Goal: Information Seeking & Learning: Learn about a topic

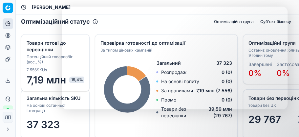
select select "uk"
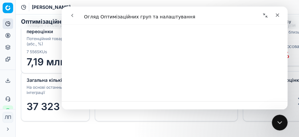
scroll to position [2186, 0]
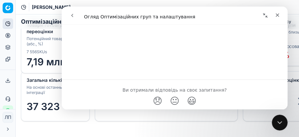
click at [71, 16] on icon "go back" at bounding box center [72, 15] width 5 height 5
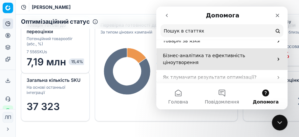
scroll to position [153, 0]
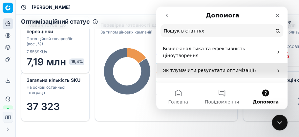
click at [186, 67] on p "Як тлумачити результати оптимізації?" at bounding box center [218, 70] width 110 height 7
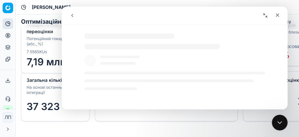
select select "uk"
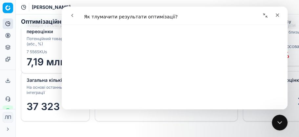
scroll to position [2968, 0]
click at [74, 15] on icon "go back" at bounding box center [72, 15] width 5 height 5
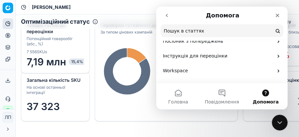
scroll to position [175, 0]
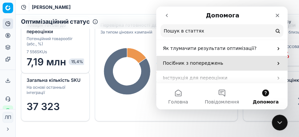
click at [173, 56] on div "Посібник з попереджень" at bounding box center [221, 63] width 131 height 15
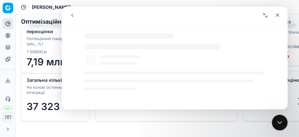
select select "uk"
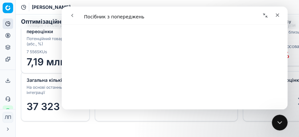
scroll to position [2536, 0]
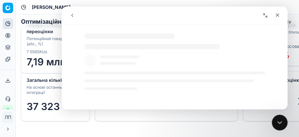
select select "uk"
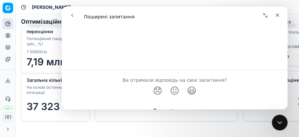
scroll to position [948, 0]
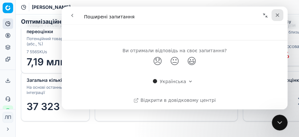
click at [278, 14] on icon "Закрити" at bounding box center [277, 14] width 5 height 5
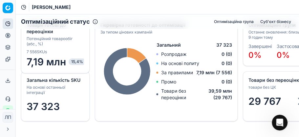
scroll to position [0, 0]
click at [272, 121] on div "Відкрити програму для спілкування Intercom" at bounding box center [279, 122] width 22 height 22
select select "uk"
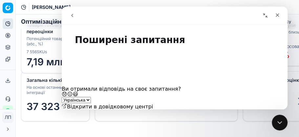
click at [69, 15] on button "go back" at bounding box center [72, 15] width 12 height 12
click at [72, 16] on icon "go back" at bounding box center [72, 15] width 2 height 3
drag, startPoint x: 277, startPoint y: 14, endPoint x: 70, endPoint y: 41, distance: 209.0
click at [277, 14] on icon "Закрити" at bounding box center [278, 15] width 4 height 4
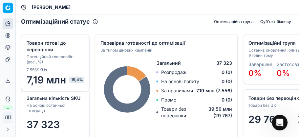
select select "uk"
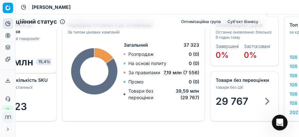
scroll to position [22, 0]
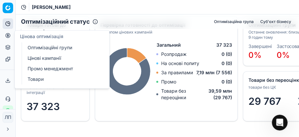
click at [54, 47] on link "Оптимізаційні групи" at bounding box center [63, 47] width 76 height 9
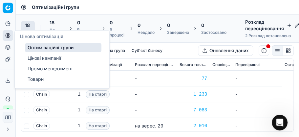
click at [150, 11] on div "Оптимізаційні групи" at bounding box center [157, 7] width 283 height 14
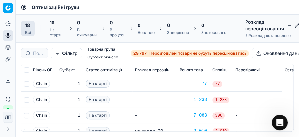
click at [28, 25] on span "18" at bounding box center [27, 25] width 5 height 7
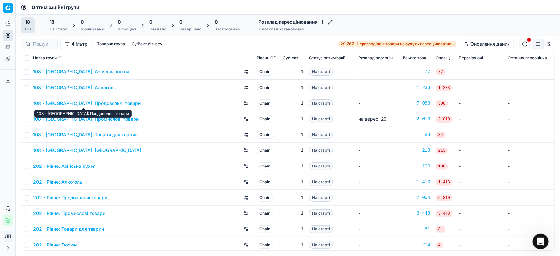
click at [66, 105] on link "108 - [GEOGRAPHIC_DATA]: Продовольчі товари" at bounding box center [87, 103] width 108 height 7
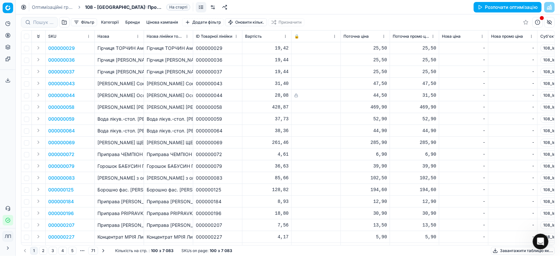
click at [62, 22] on button "button" at bounding box center [64, 22] width 10 height 10
click at [36, 83] on button "Expand" at bounding box center [38, 83] width 8 height 8
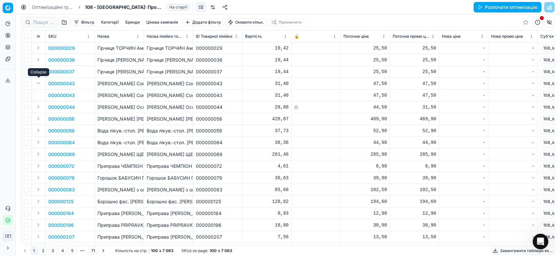
click at [37, 84] on button "Expand" at bounding box center [38, 83] width 8 height 8
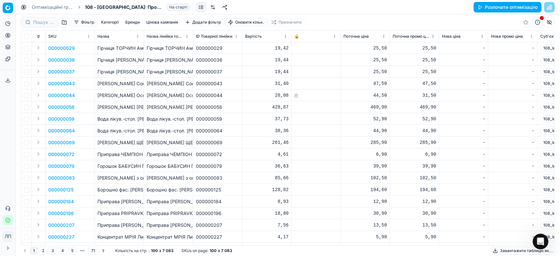
click at [298, 36] on html "Pricing platform Аналітика Цінова оптимізація Асортимент продукції Шаблони Серв…" at bounding box center [280, 128] width 560 height 256
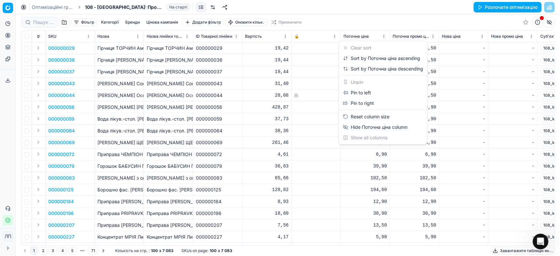
click at [298, 17] on html "Pricing platform Аналітика Цінова оптимізація Асортимент продукції Шаблони Серв…" at bounding box center [280, 128] width 560 height 256
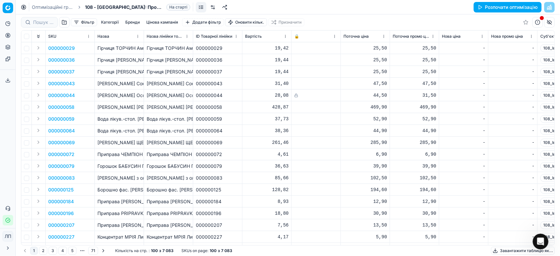
click at [298, 37] on html "Pricing platform Аналітика Цінова оптимізація Асортимент продукції Шаблони Серв…" at bounding box center [280, 128] width 560 height 256
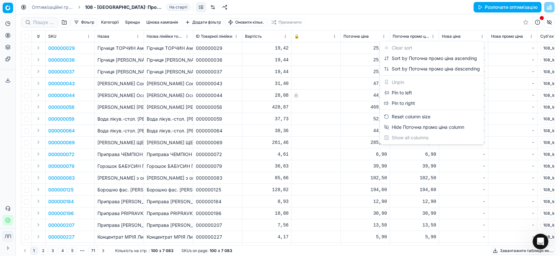
click at [298, 14] on html "Pricing platform Аналітика Цінова оптимізація Асортимент продукції Шаблони Серв…" at bounding box center [280, 128] width 560 height 256
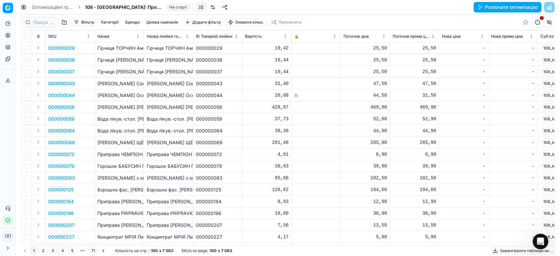
click at [76, 22] on button "Фільтр" at bounding box center [84, 22] width 26 height 8
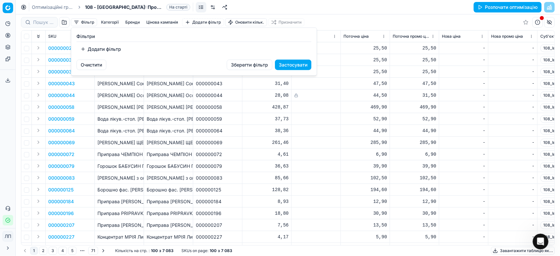
click at [298, 4] on html "Pricing platform Аналітика Цінова оптимізація Асортимент продукції Шаблони Серв…" at bounding box center [280, 128] width 560 height 256
